Goal: Task Accomplishment & Management: Manage account settings

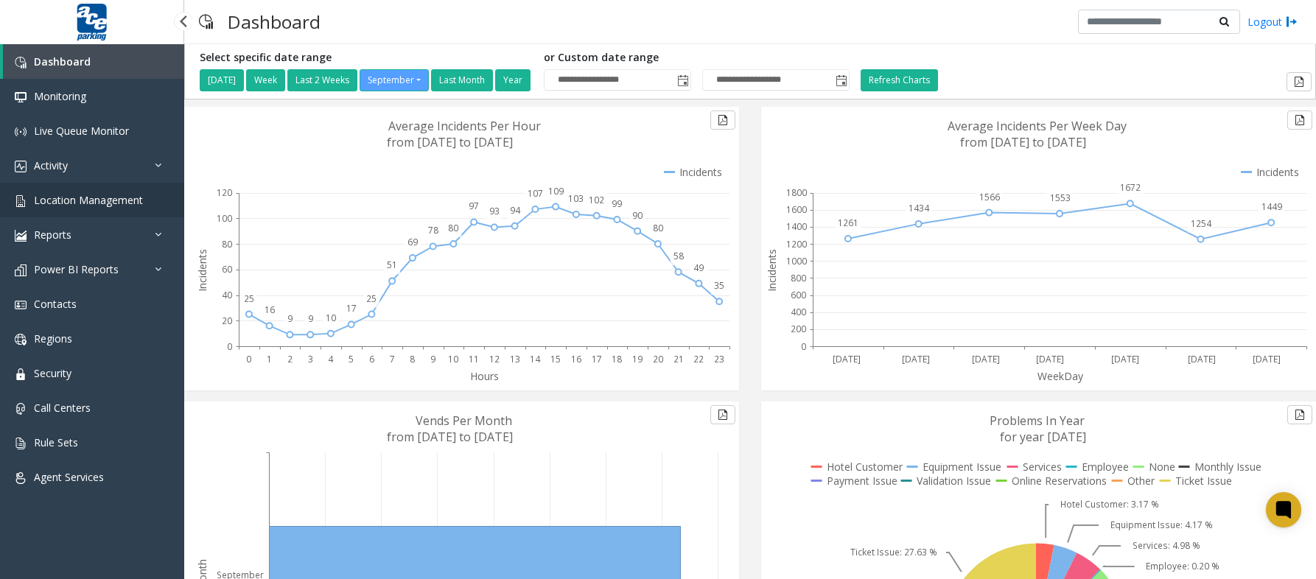
click at [81, 197] on span "Location Management" at bounding box center [88, 200] width 109 height 14
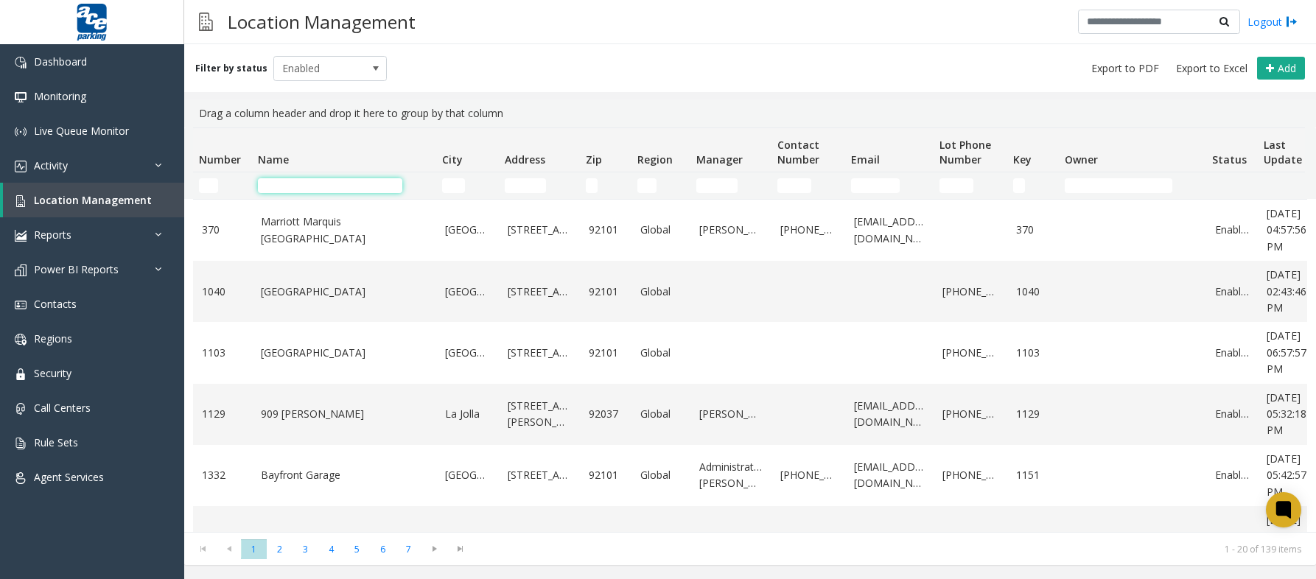
click at [298, 183] on input "Name Filter" at bounding box center [330, 185] width 144 height 15
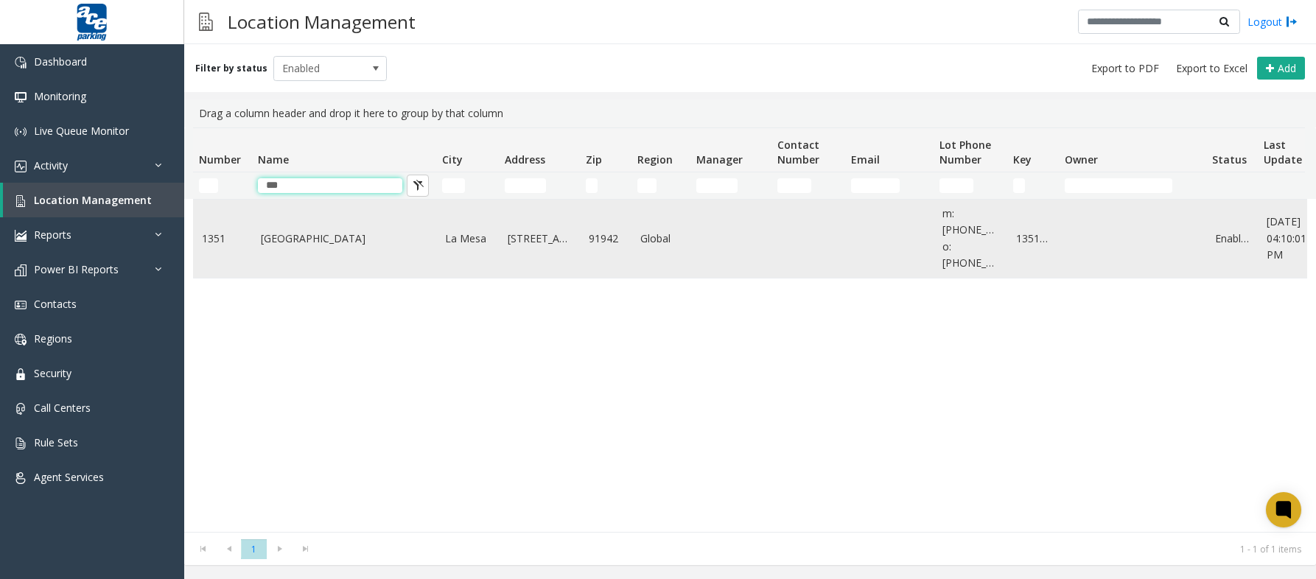
type input "***"
click at [312, 231] on link "[GEOGRAPHIC_DATA]" at bounding box center [344, 239] width 166 height 16
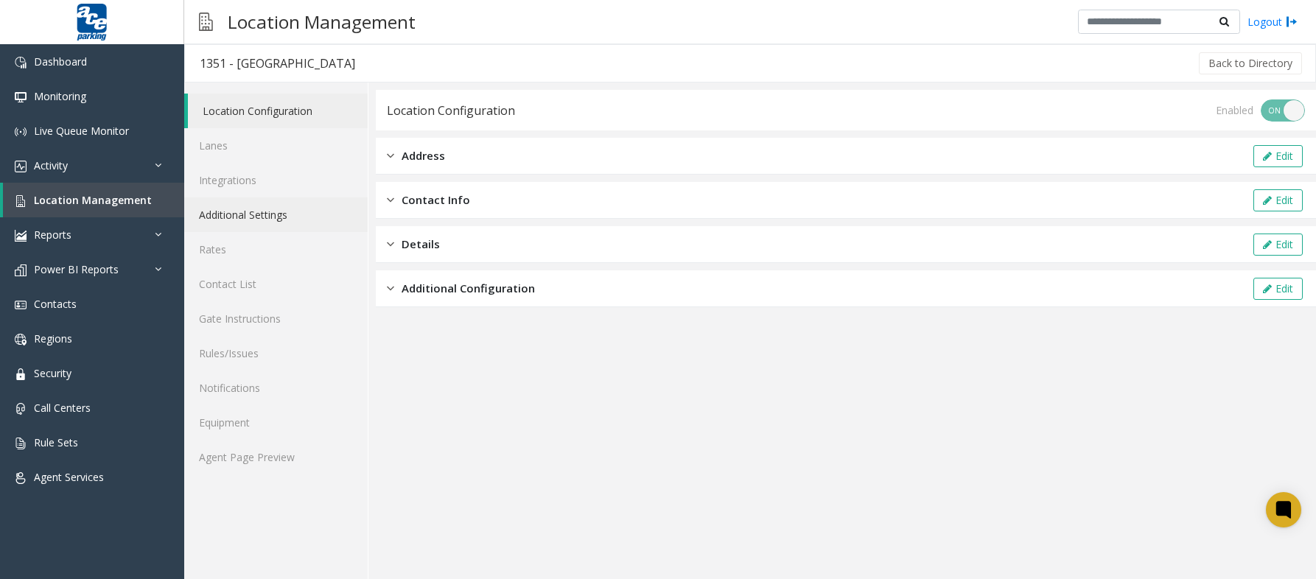
click at [288, 222] on link "Additional Settings" at bounding box center [275, 214] width 183 height 35
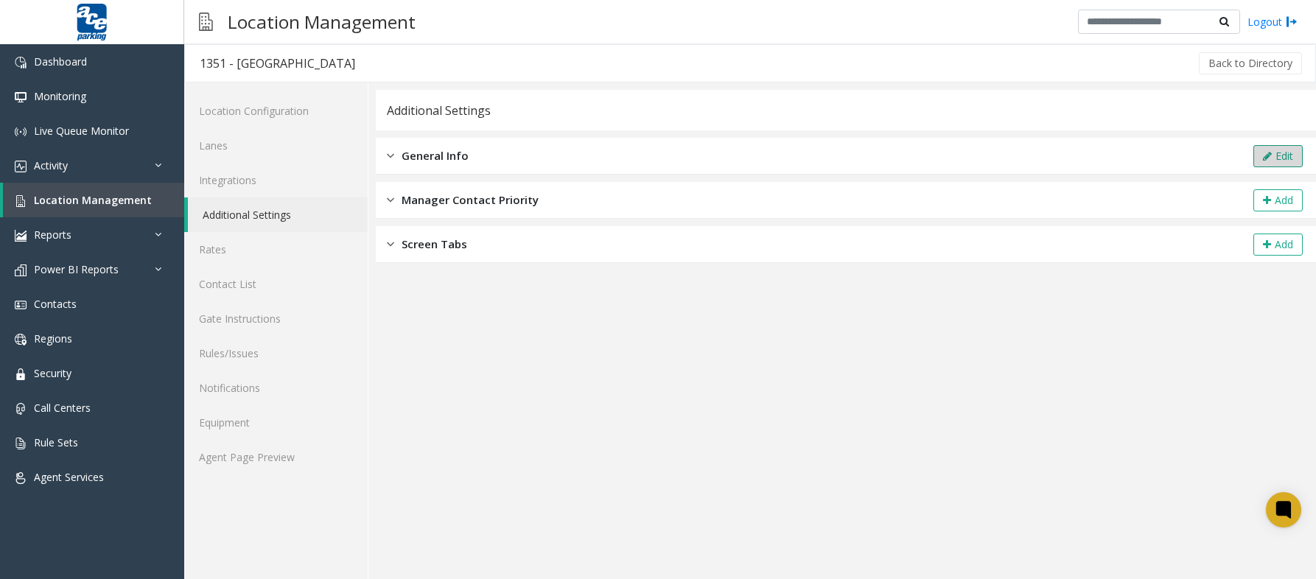
click at [1284, 152] on button "Edit" at bounding box center [1277, 156] width 49 height 22
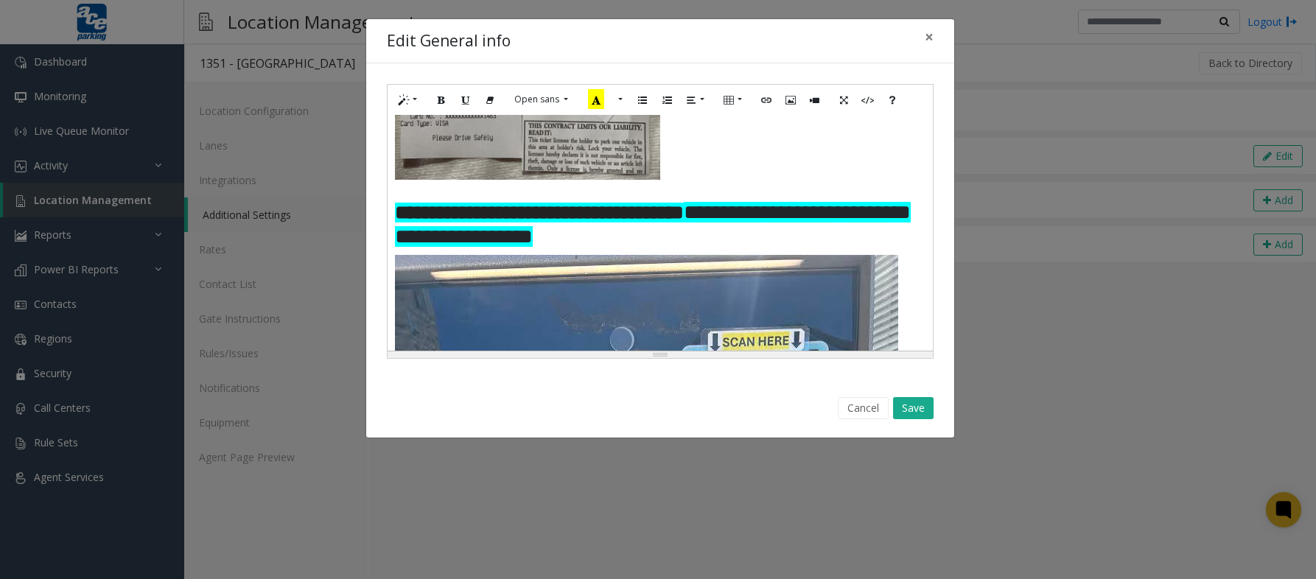
scroll to position [469, 0]
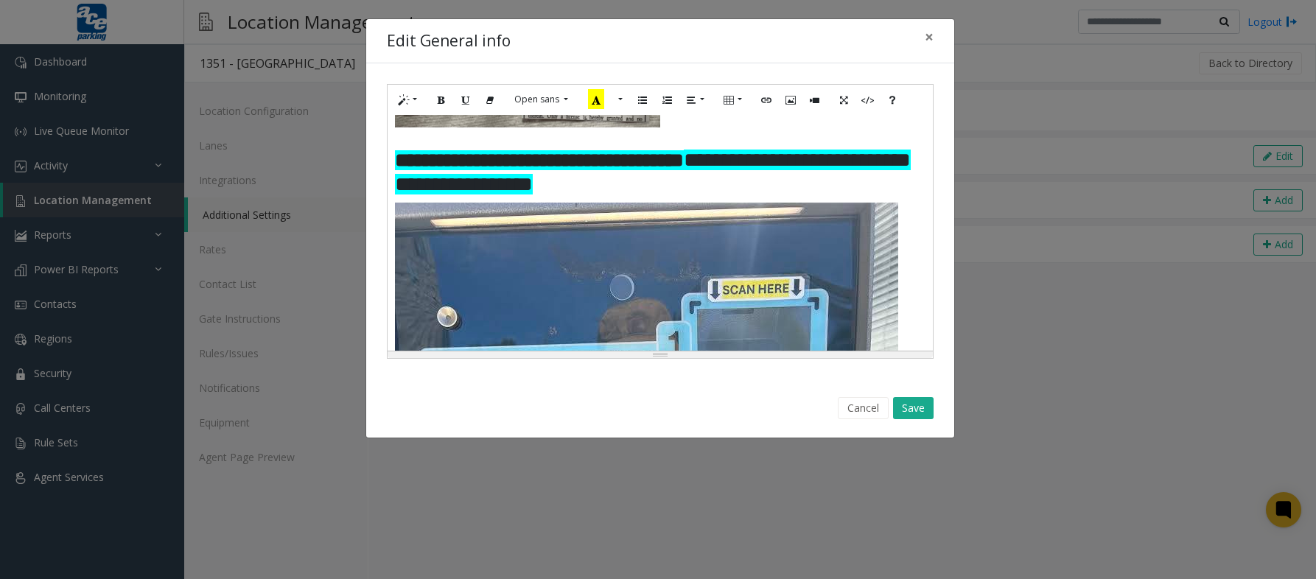
click at [529, 148] on p at bounding box center [660, 140] width 530 height 15
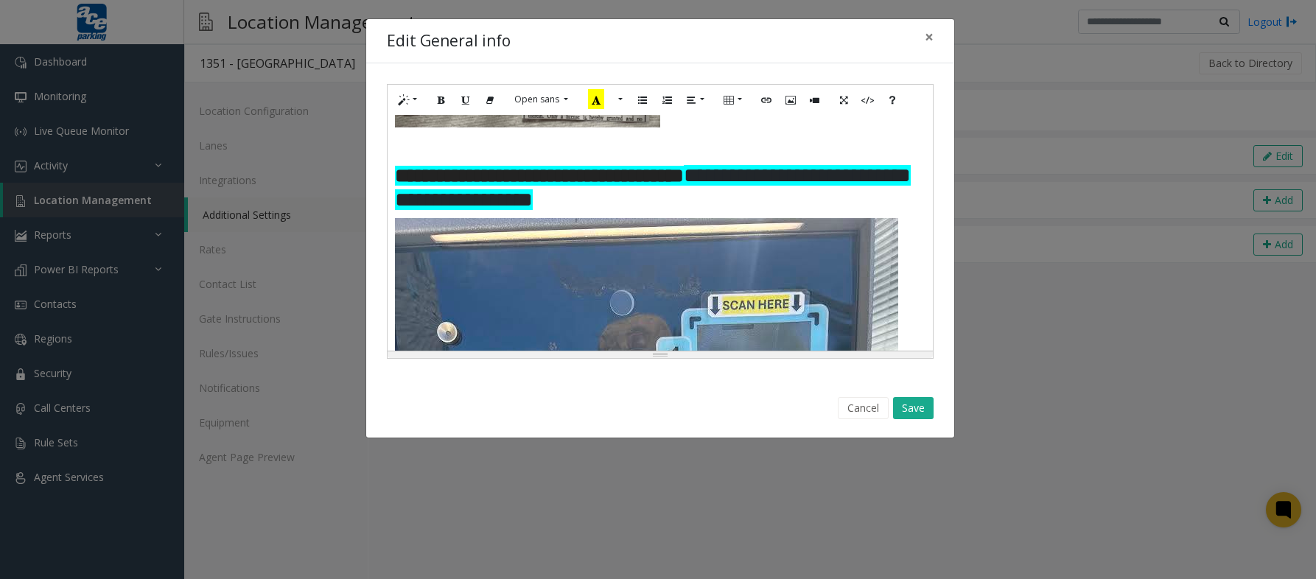
paste div
drag, startPoint x: 540, startPoint y: 186, endPoint x: 395, endPoint y: 178, distance: 145.3
click at [395, 148] on p "**********" at bounding box center [660, 140] width 530 height 15
click at [432, 148] on p at bounding box center [660, 140] width 530 height 15
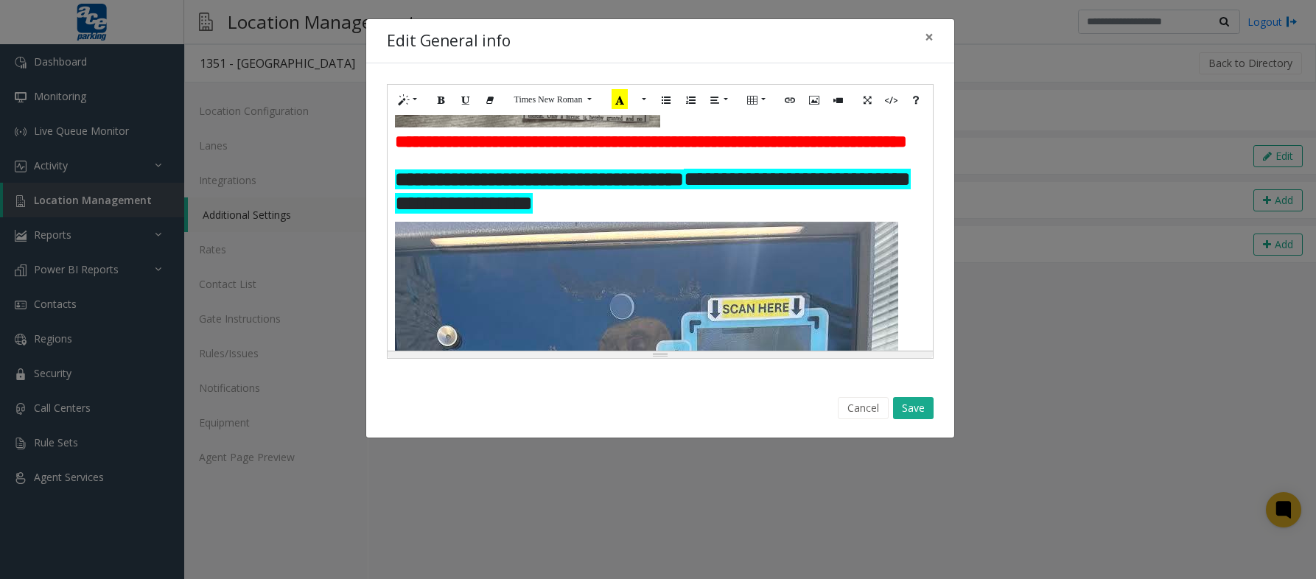
click at [407, 167] on p at bounding box center [660, 159] width 530 height 15
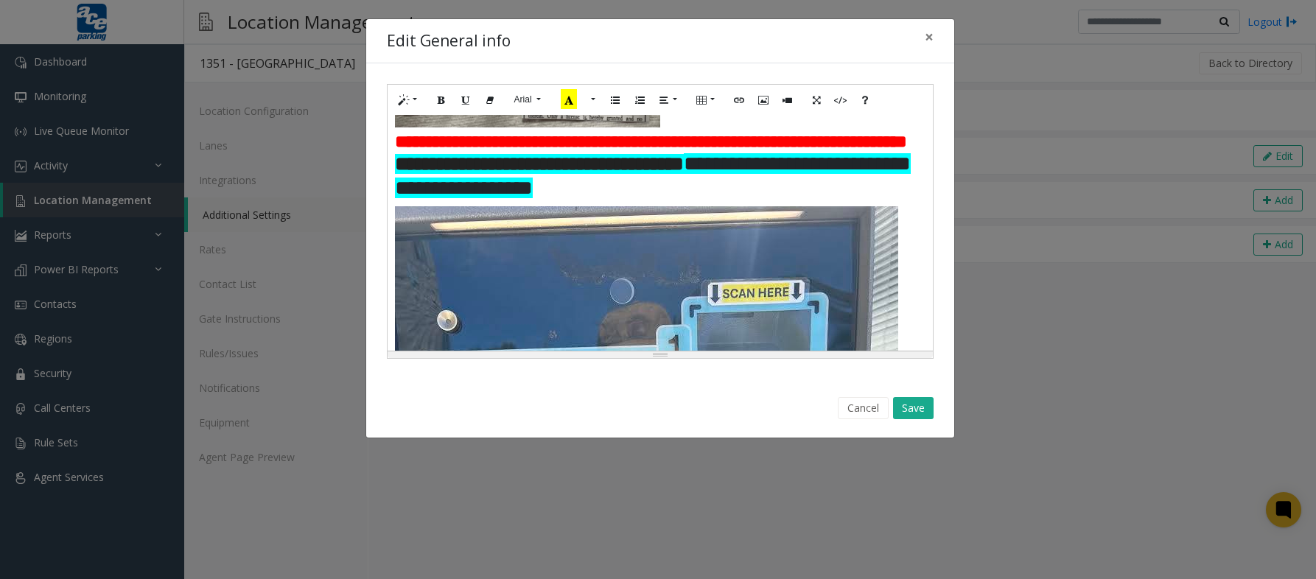
click at [667, 127] on p at bounding box center [660, 26] width 530 height 201
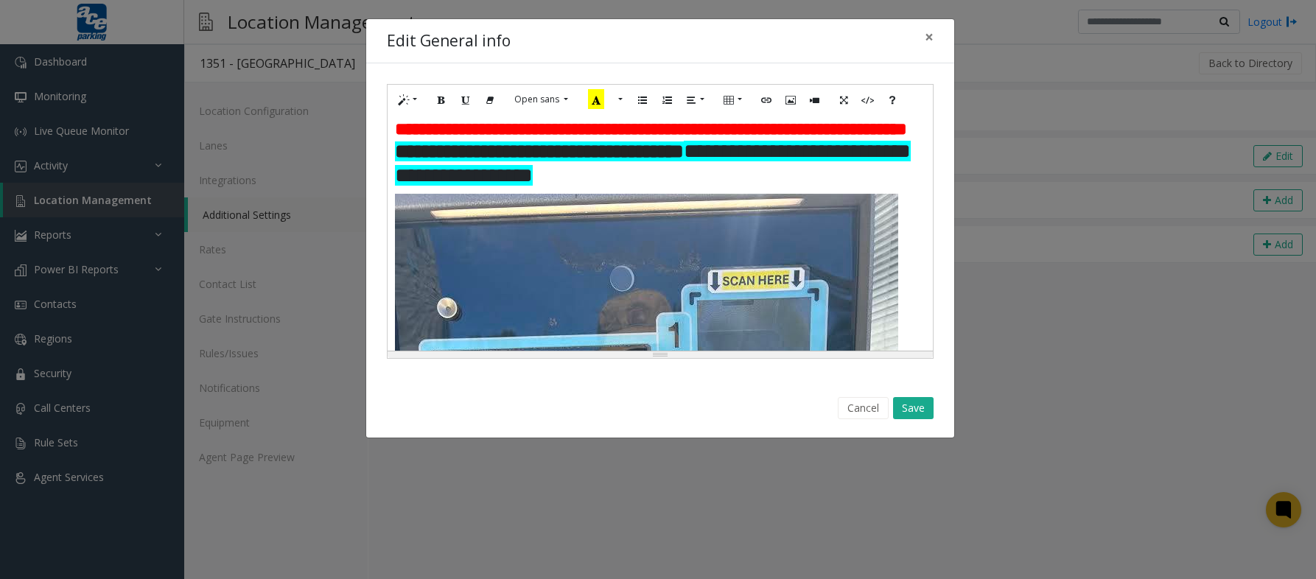
scroll to position [505, 0]
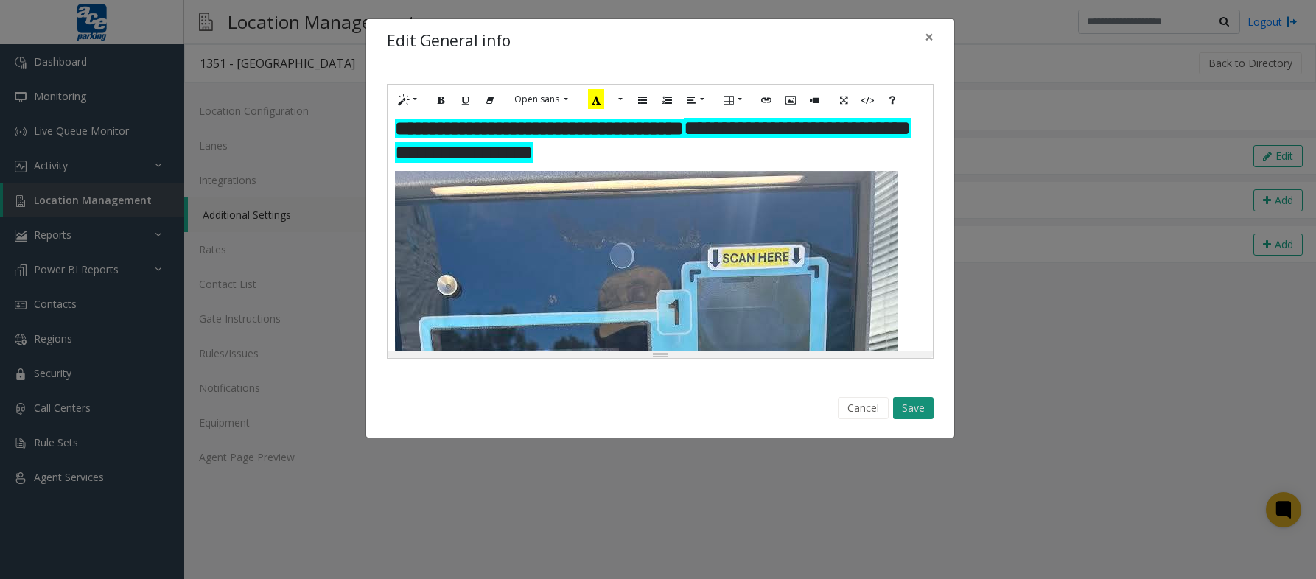
click at [912, 406] on button "Save" at bounding box center [913, 408] width 41 height 22
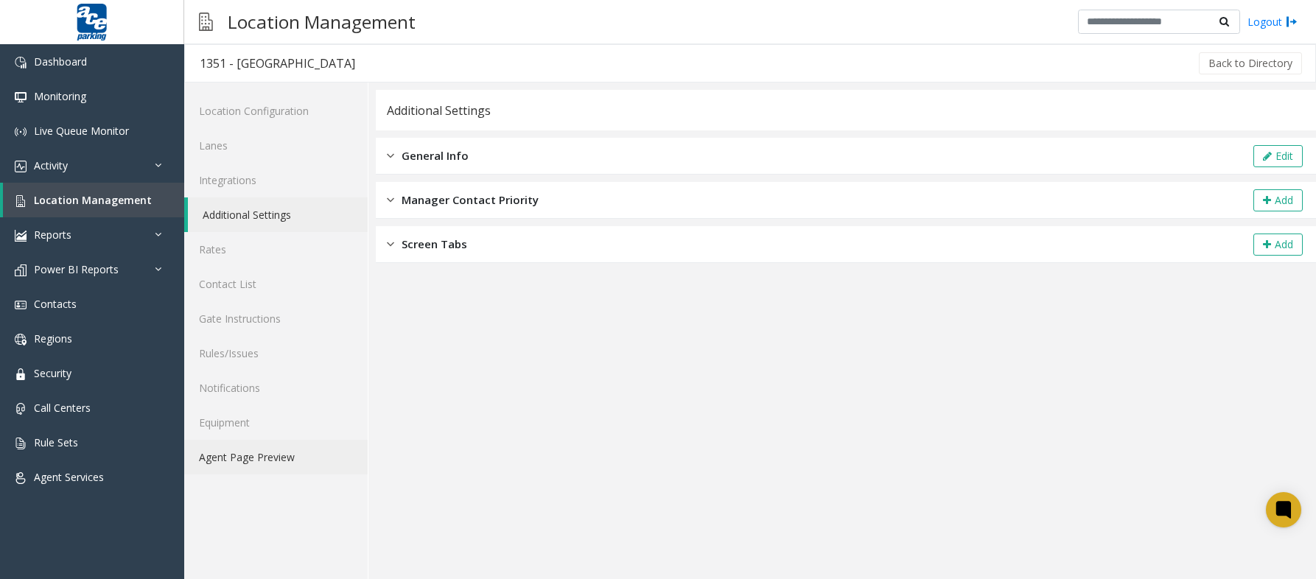
click at [243, 460] on link "Agent Page Preview" at bounding box center [275, 457] width 183 height 35
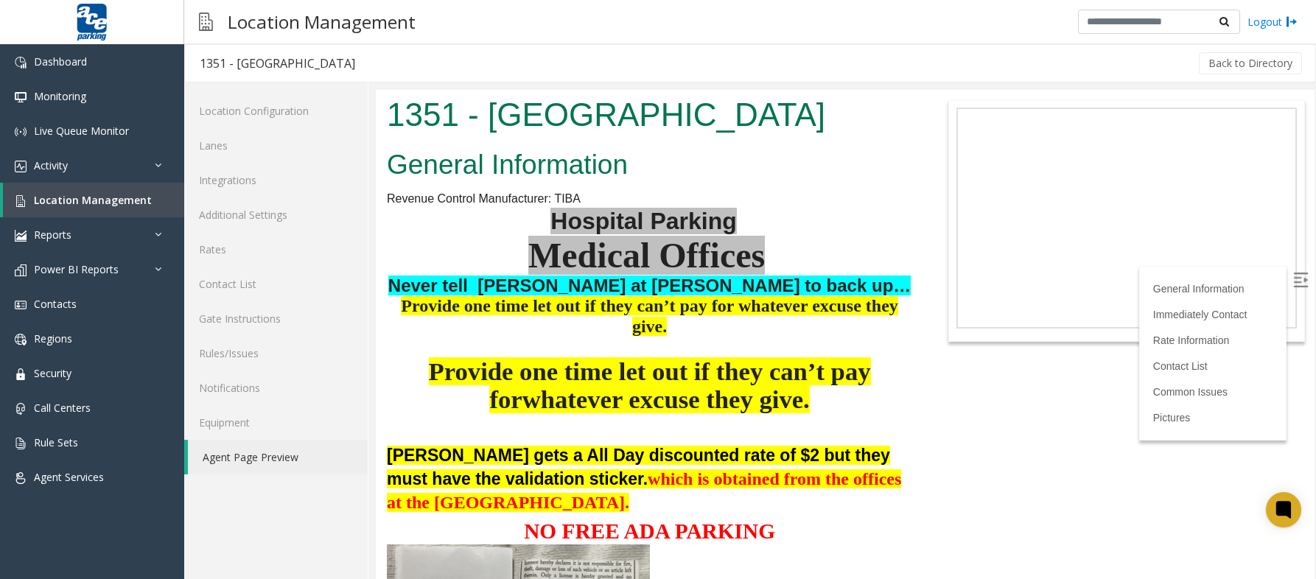
scroll to position [295, 0]
